Goal: Obtain resource: Obtain resource

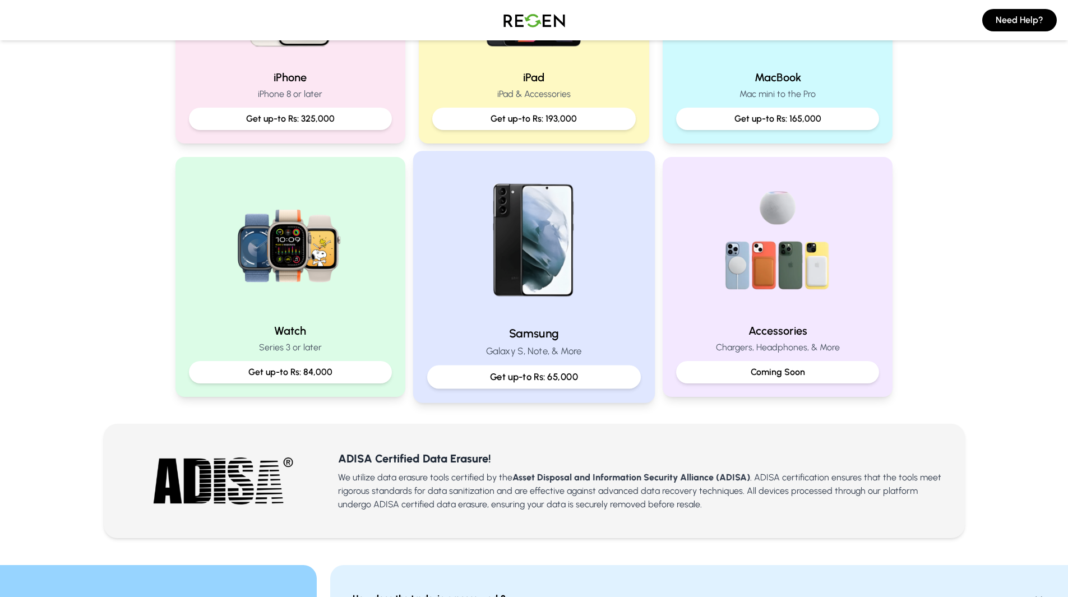
scroll to position [374, 0]
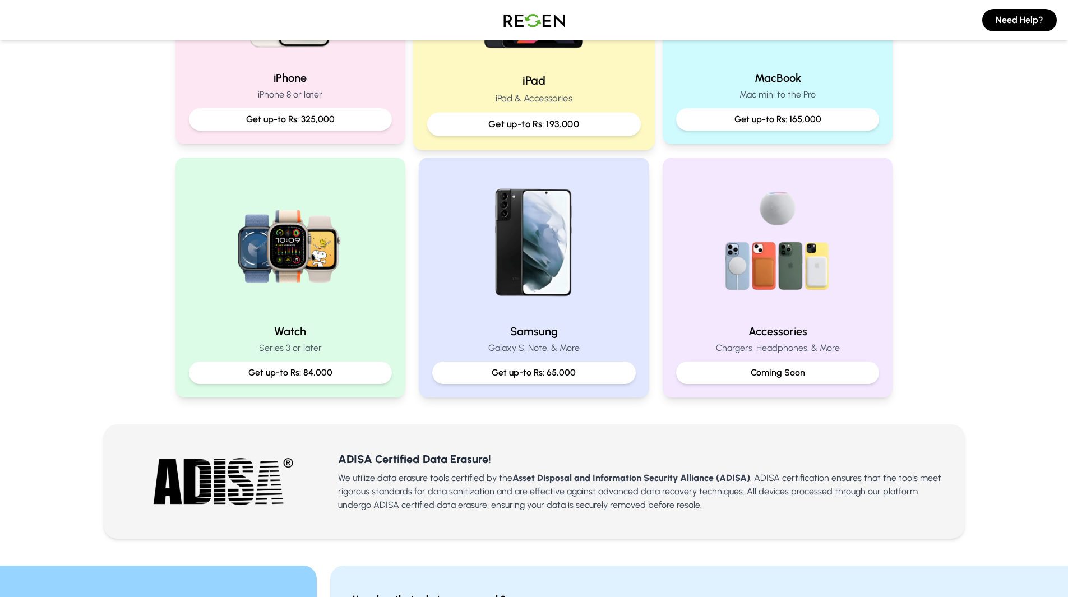
click at [534, 89] on div "iPad iPad & Accessories Get up-to Rs: 193,000" at bounding box center [534, 103] width 214 height 63
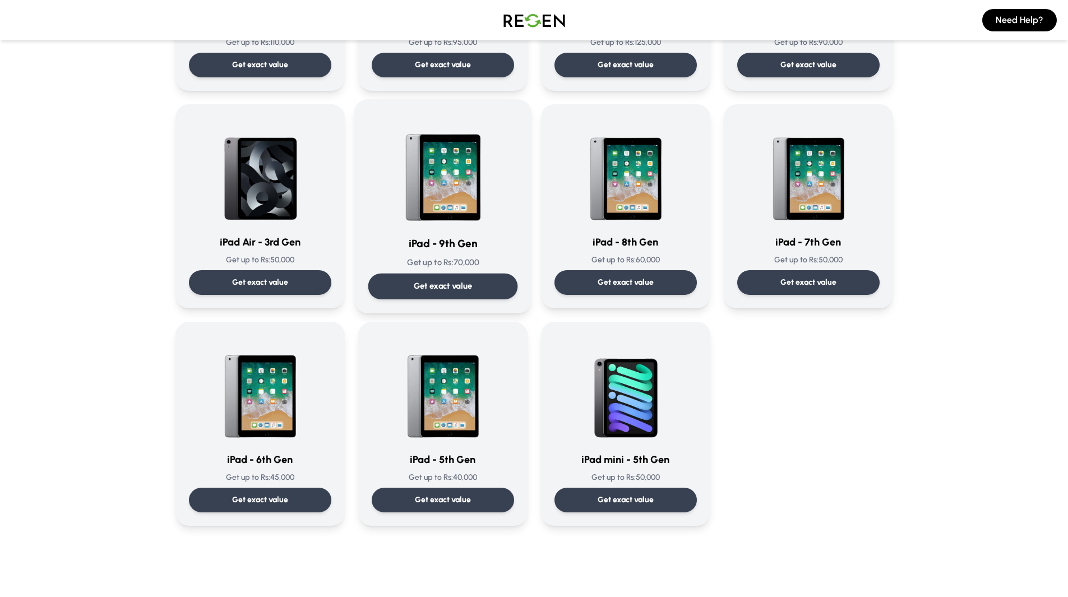
scroll to position [453, 0]
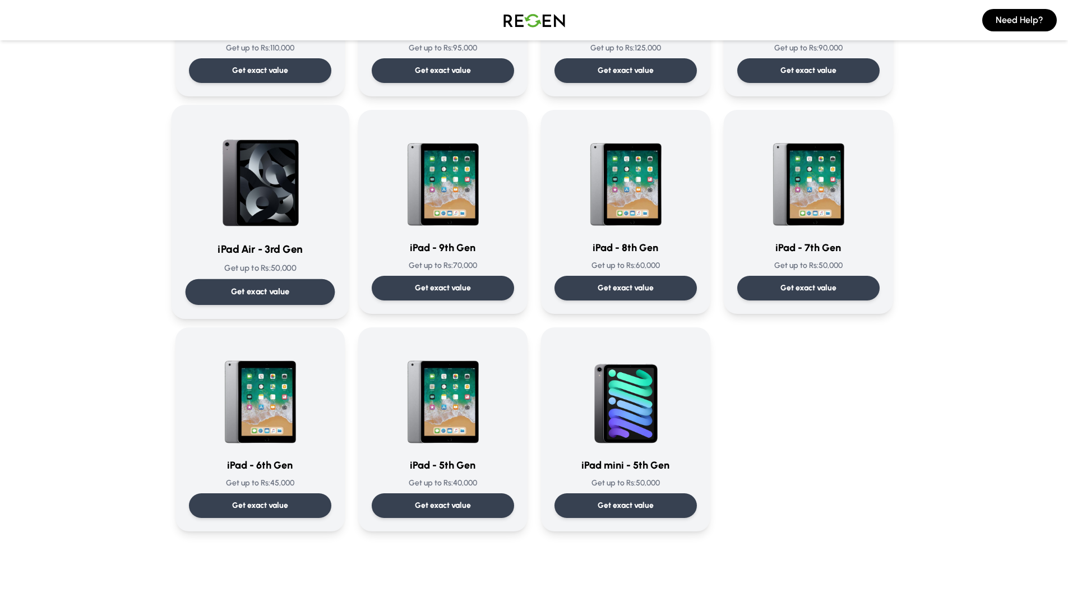
click at [305, 261] on div "iPad Air - 3rd Gen Get up to Rs: 50,000 Get exact value" at bounding box center [260, 212] width 150 height 186
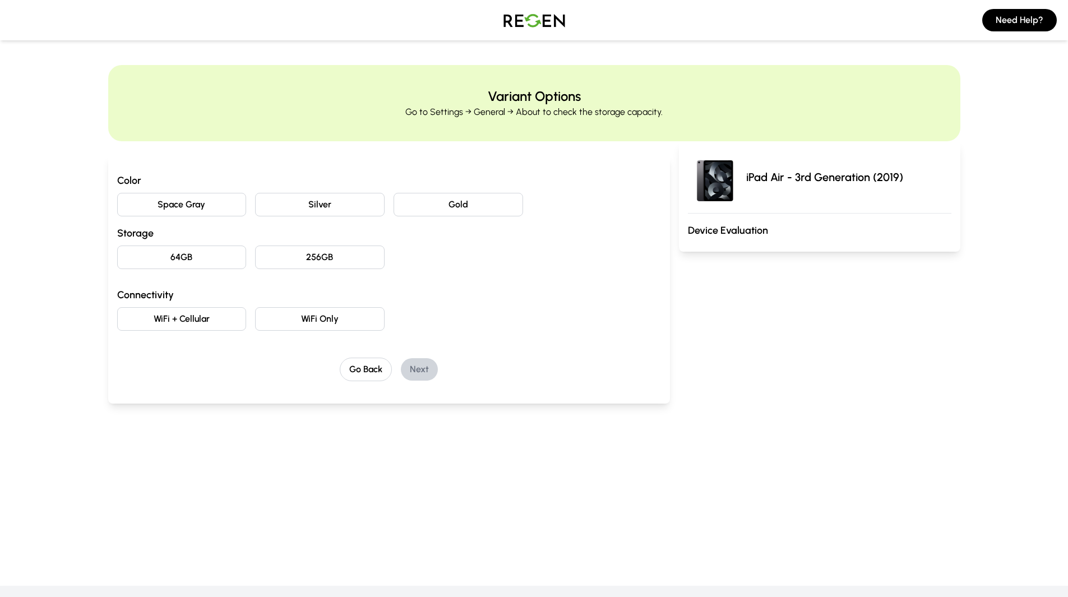
click at [200, 201] on button "Space Gray" at bounding box center [182, 205] width 130 height 24
click at [208, 260] on button "64GB" at bounding box center [182, 258] width 130 height 24
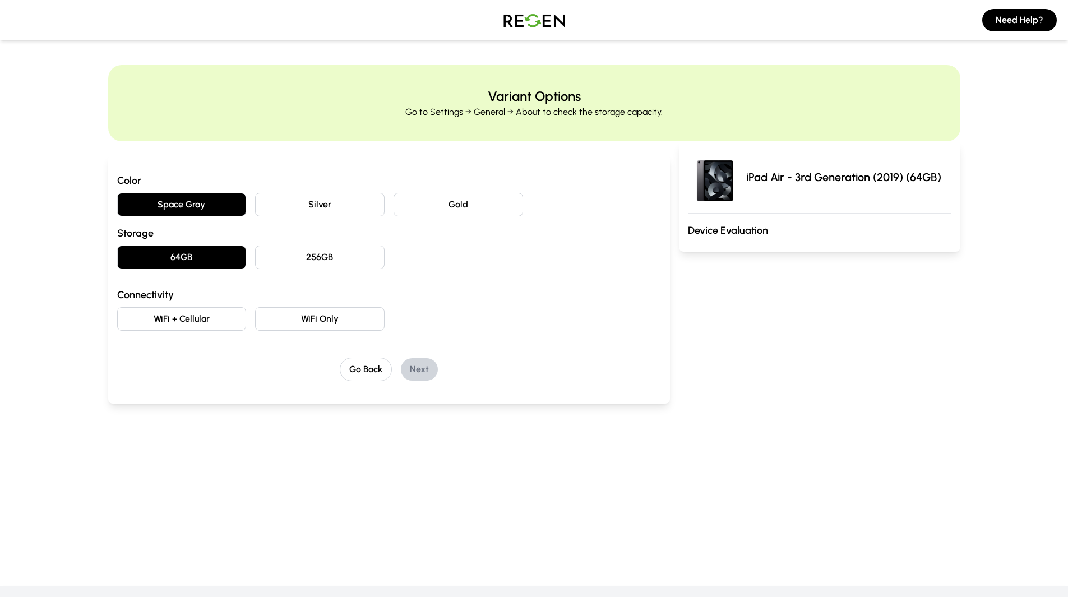
click at [299, 321] on button "WiFi Only" at bounding box center [320, 319] width 130 height 24
click at [432, 365] on button "Next" at bounding box center [419, 369] width 37 height 22
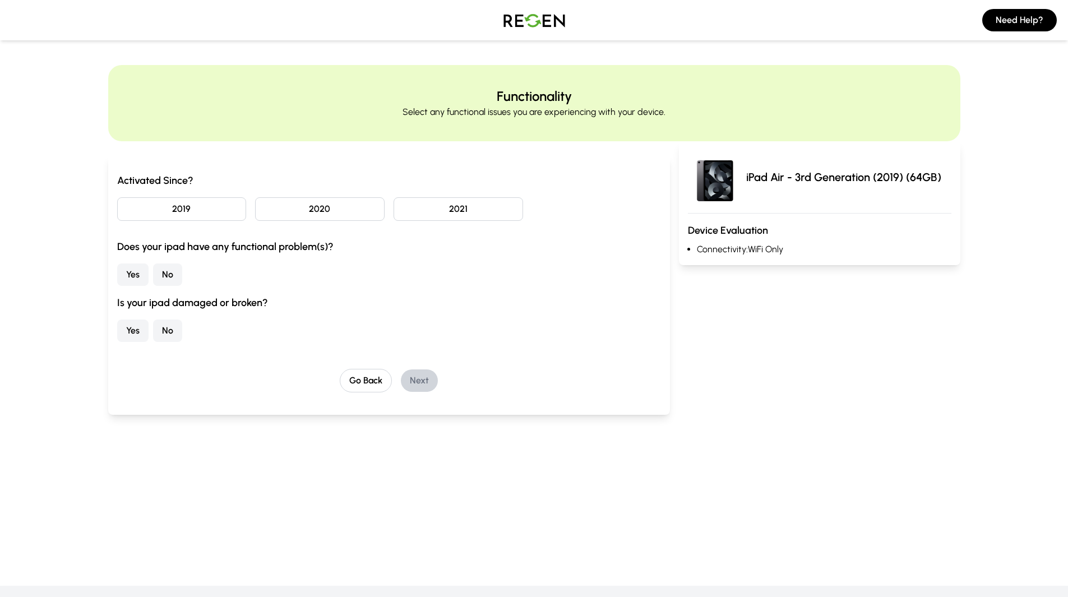
click at [269, 208] on button "2020" at bounding box center [320, 209] width 130 height 24
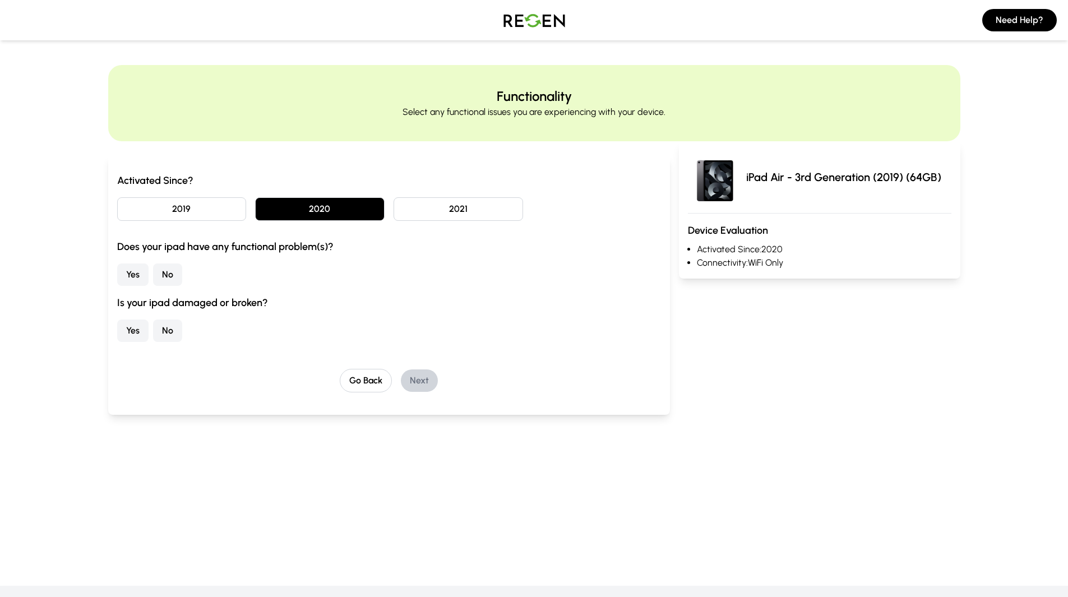
click at [169, 280] on button "No" at bounding box center [167, 275] width 29 height 22
click at [174, 333] on button "No" at bounding box center [167, 331] width 29 height 22
click at [424, 384] on button "Next" at bounding box center [419, 381] width 37 height 22
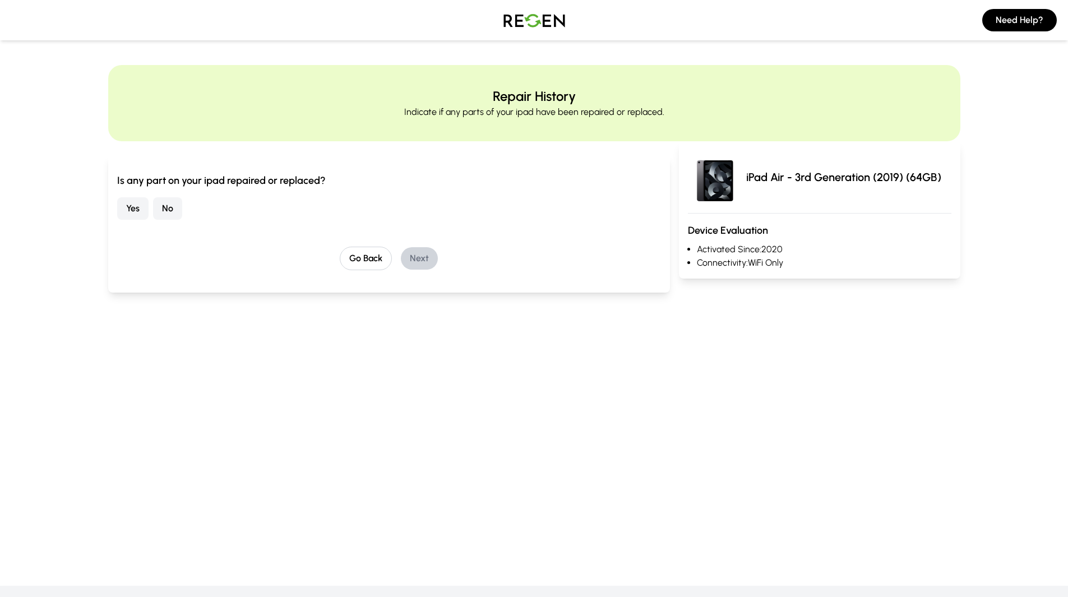
click at [160, 205] on button "No" at bounding box center [167, 208] width 29 height 22
click at [418, 255] on button "Next" at bounding box center [419, 258] width 37 height 22
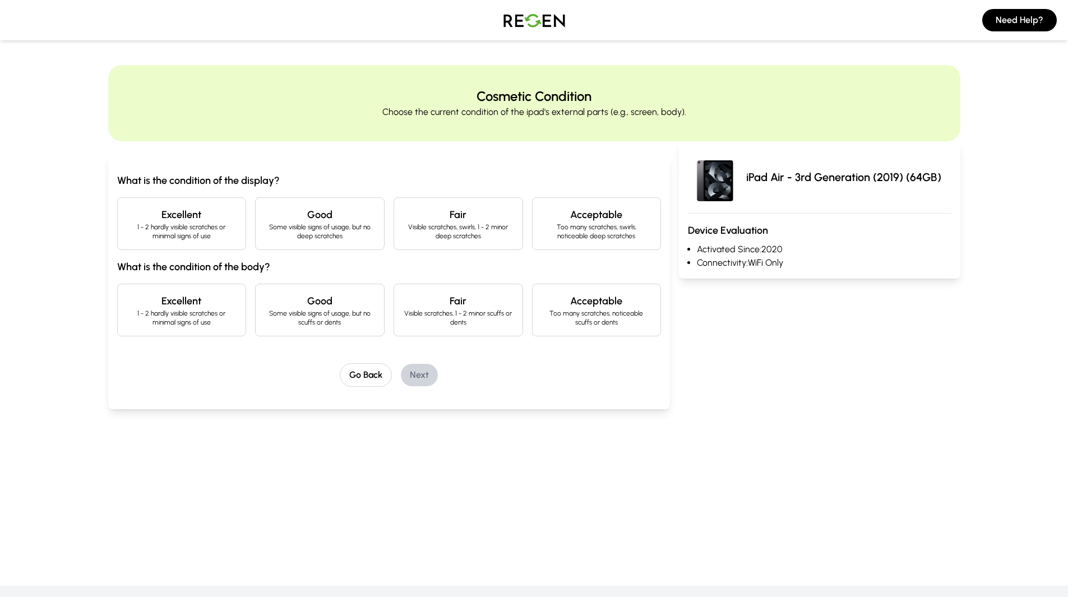
click at [303, 227] on p "Some visible signs of usage, but no deep scratches" at bounding box center [320, 232] width 110 height 18
click at [275, 296] on h4 "Good" at bounding box center [320, 301] width 110 height 16
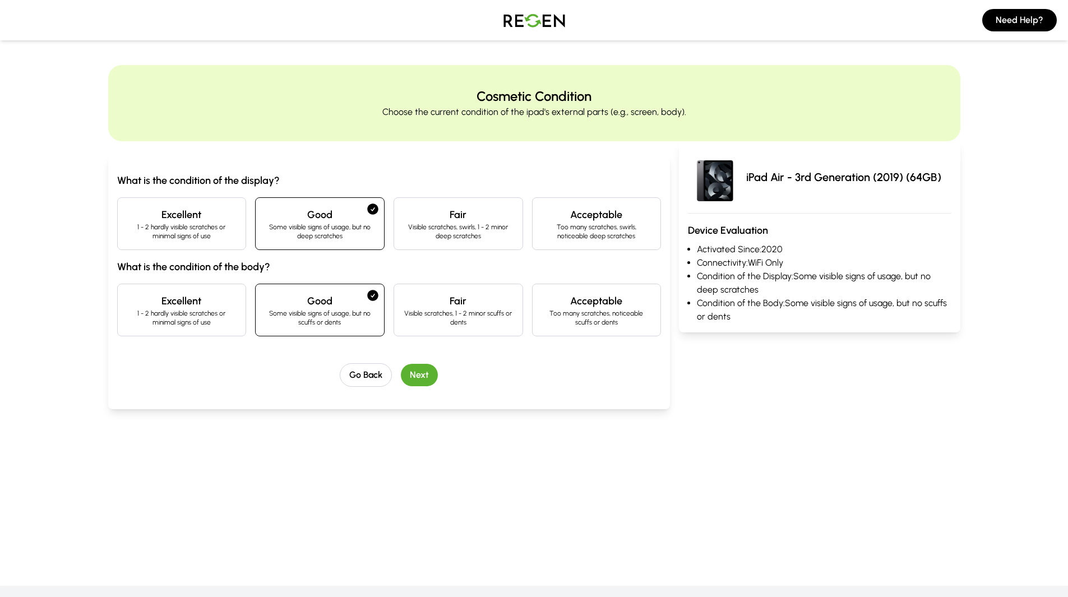
click at [433, 372] on button "Next" at bounding box center [419, 375] width 37 height 22
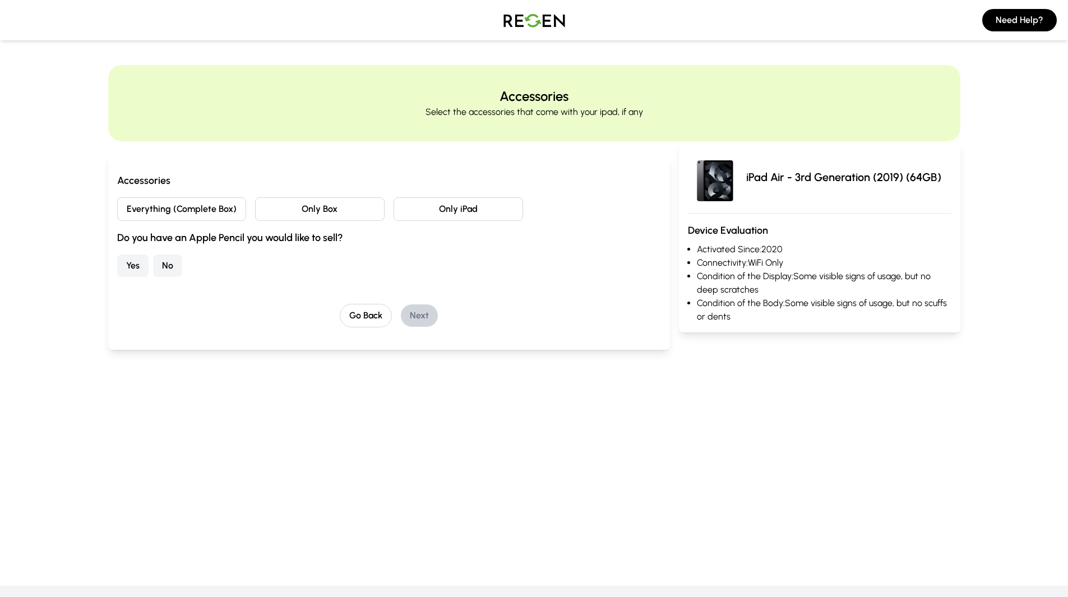
click at [217, 203] on button "Everything (Complete Box)" at bounding box center [182, 209] width 130 height 24
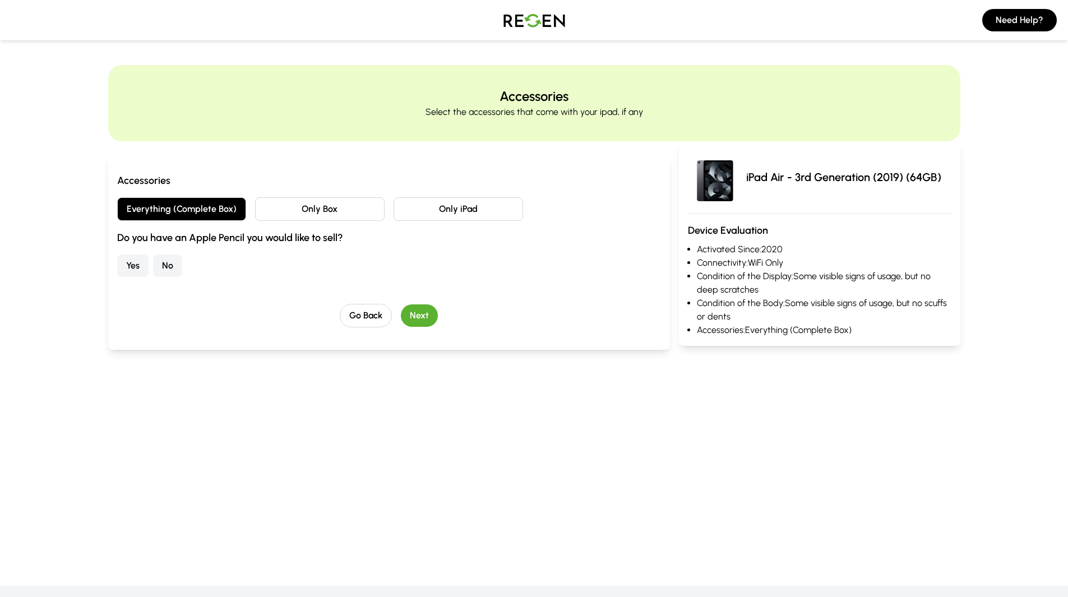
click at [168, 272] on button "No" at bounding box center [167, 266] width 29 height 22
click at [422, 317] on button "Next" at bounding box center [419, 316] width 37 height 22
